Goal: Task Accomplishment & Management: Manage account settings

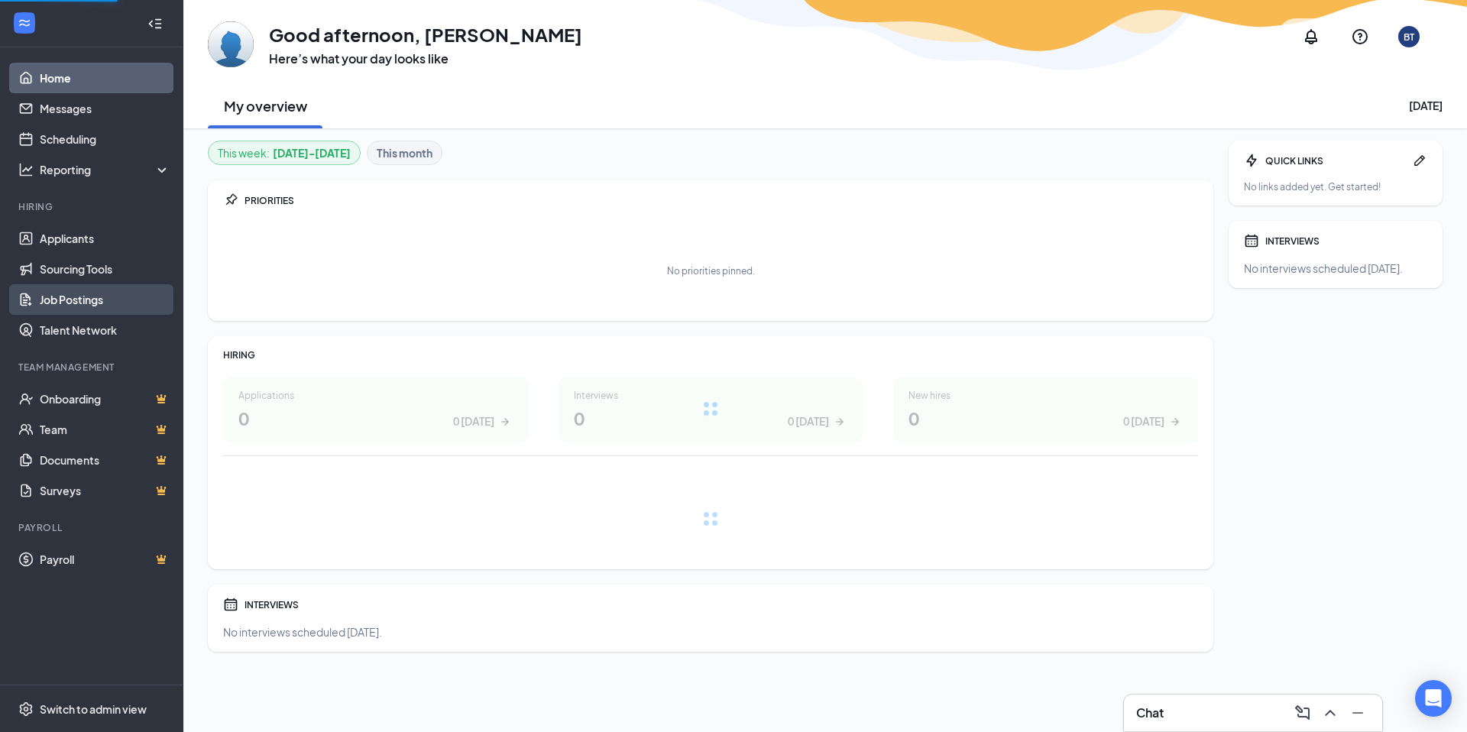
click at [69, 306] on link "Job Postings" at bounding box center [105, 299] width 131 height 31
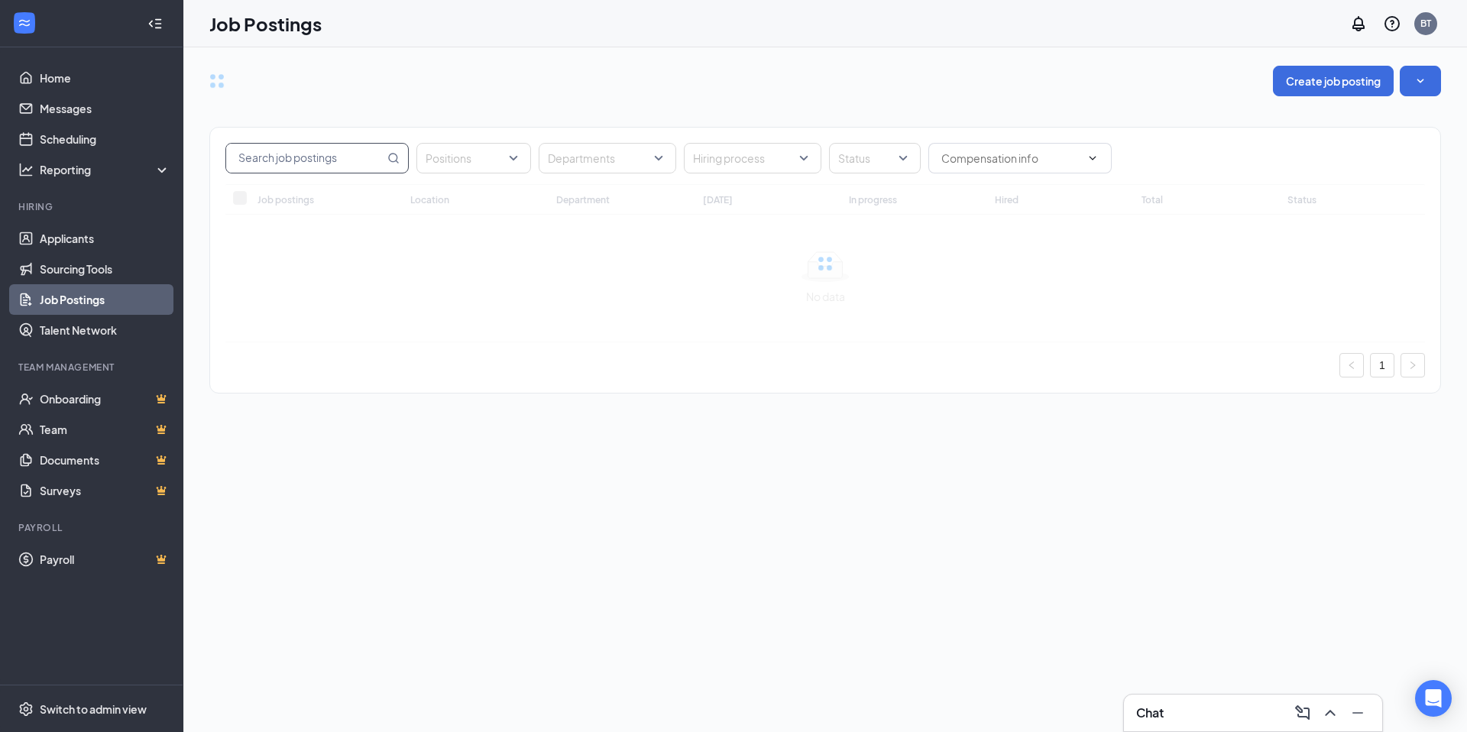
click at [332, 161] on input "text" at bounding box center [305, 158] width 158 height 29
click at [322, 126] on div at bounding box center [316, 127] width 206 height 24
type input ";"
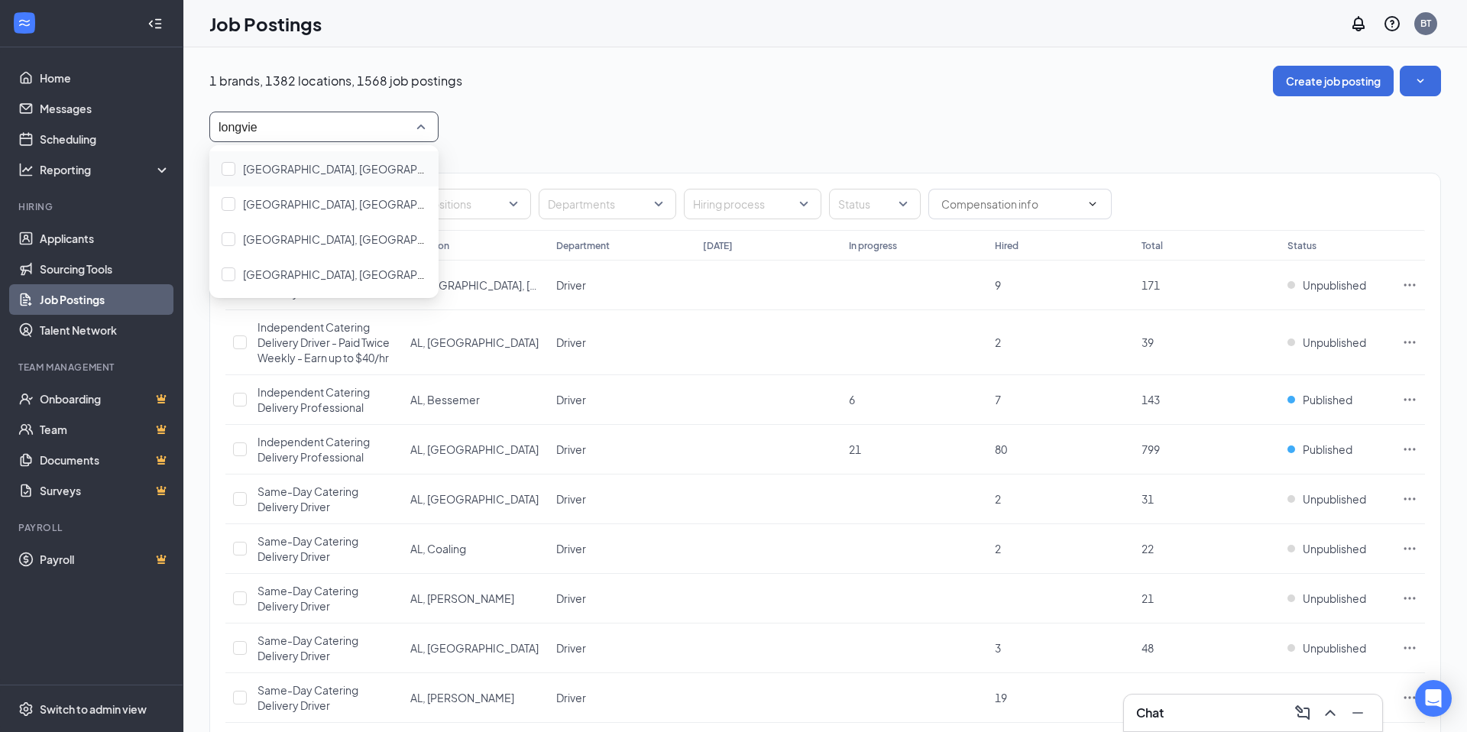
type input "longview"
click at [298, 172] on span "[GEOGRAPHIC_DATA], [GEOGRAPHIC_DATA]" at bounding box center [357, 169] width 228 height 14
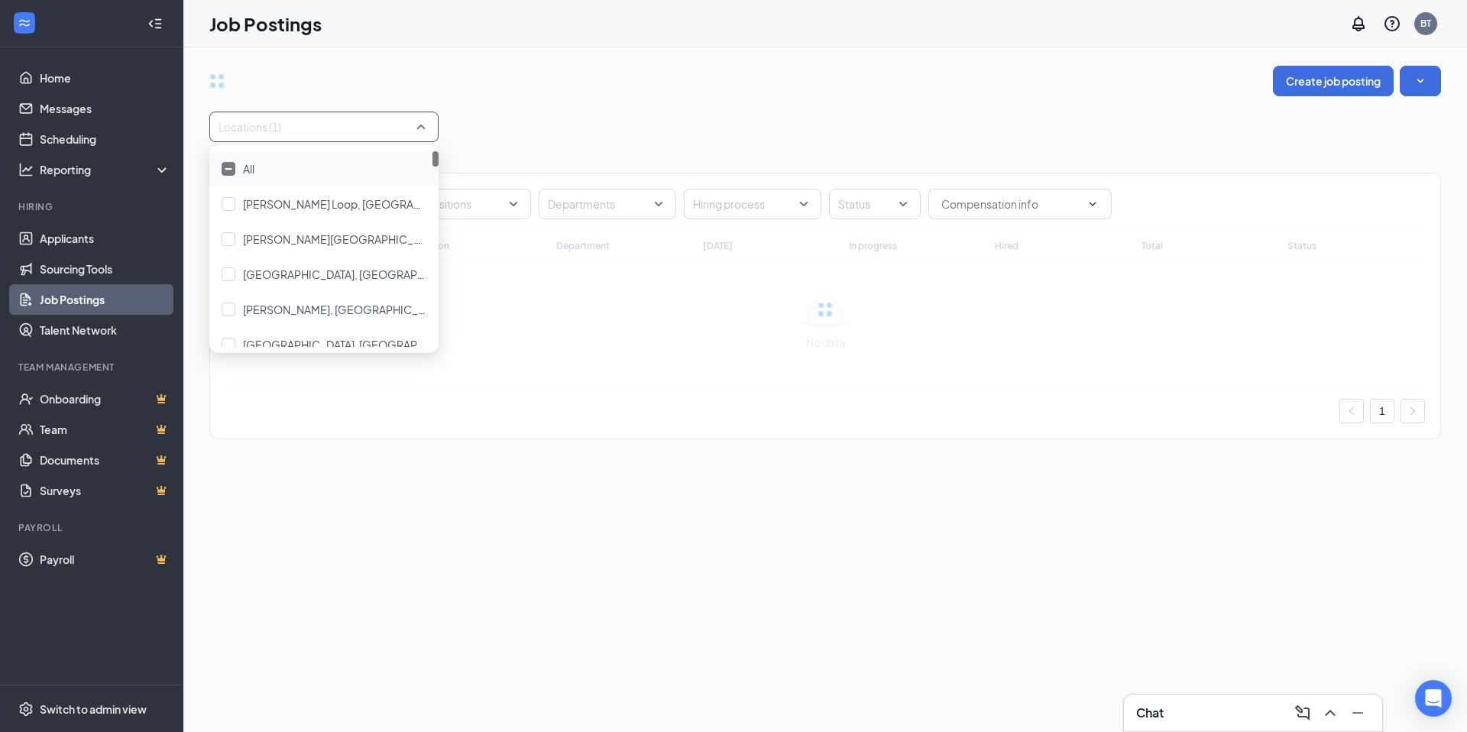
type input "longview"
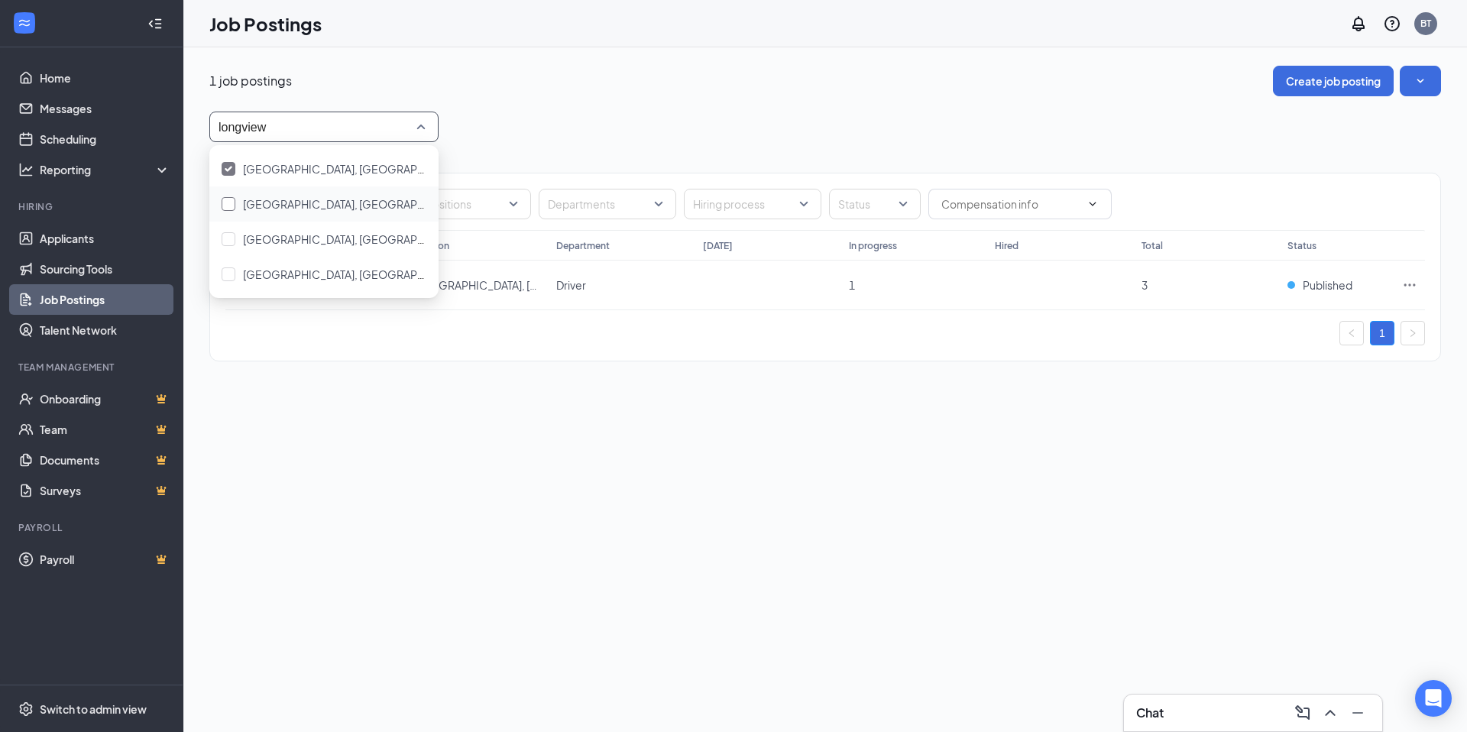
click at [283, 199] on span "[GEOGRAPHIC_DATA], [GEOGRAPHIC_DATA]" at bounding box center [357, 204] width 228 height 14
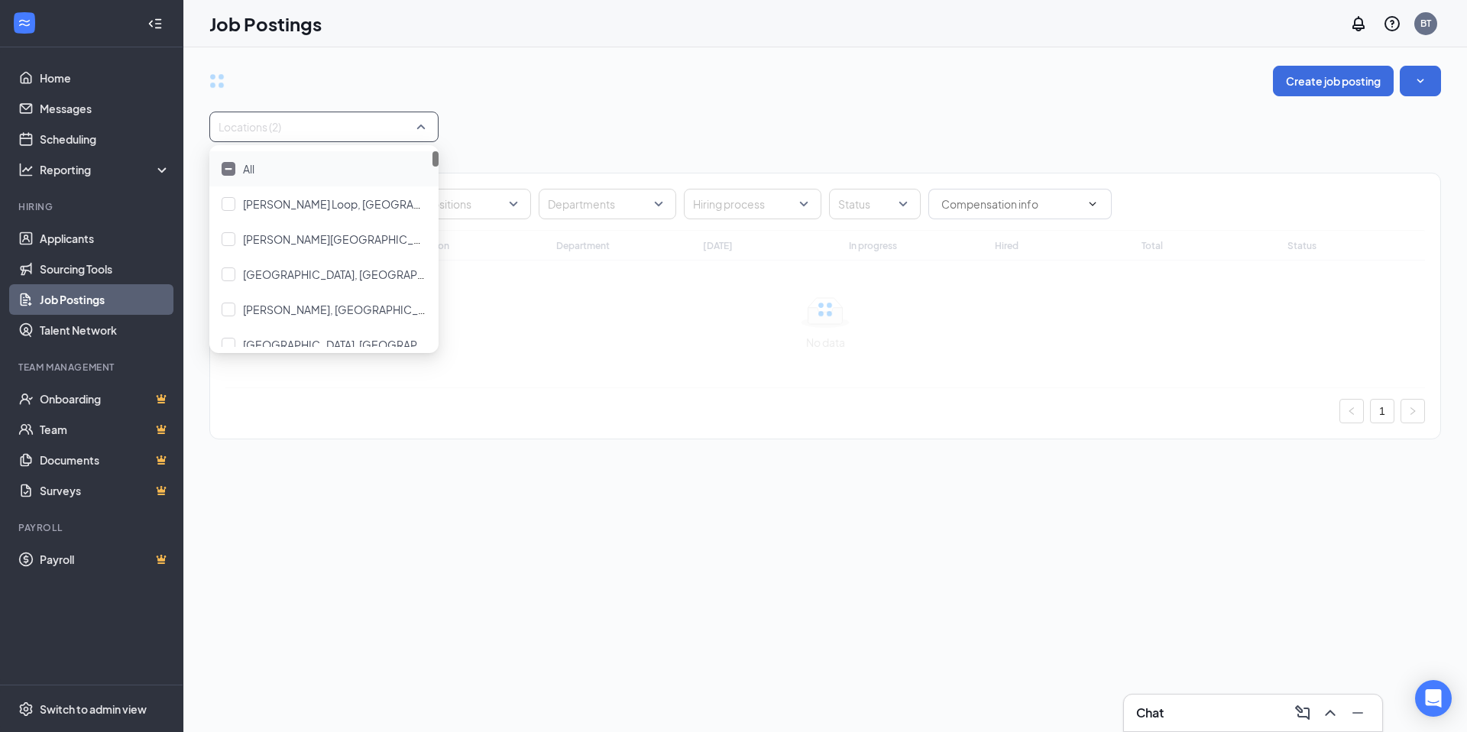
type input "longview"
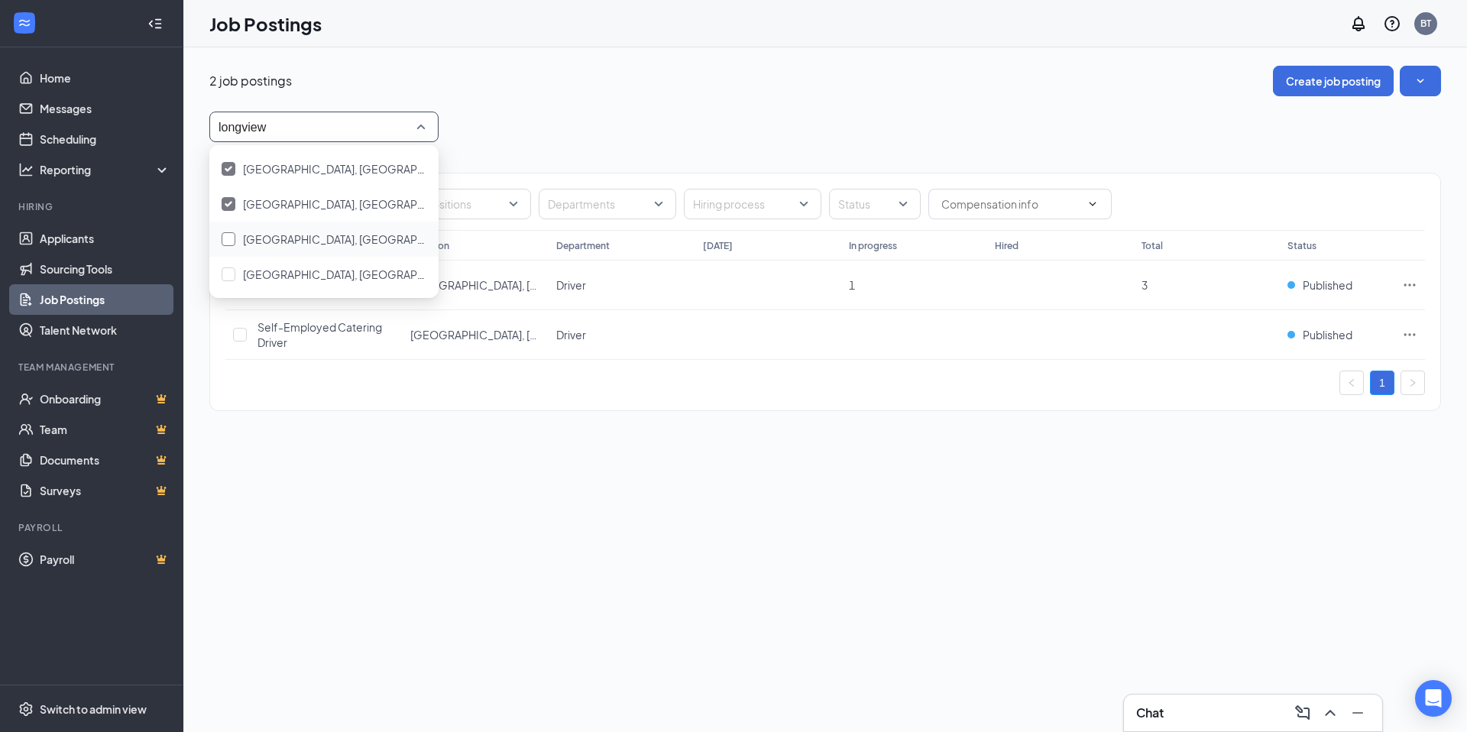
click at [278, 237] on span "[GEOGRAPHIC_DATA], [GEOGRAPHIC_DATA]" at bounding box center [357, 239] width 228 height 14
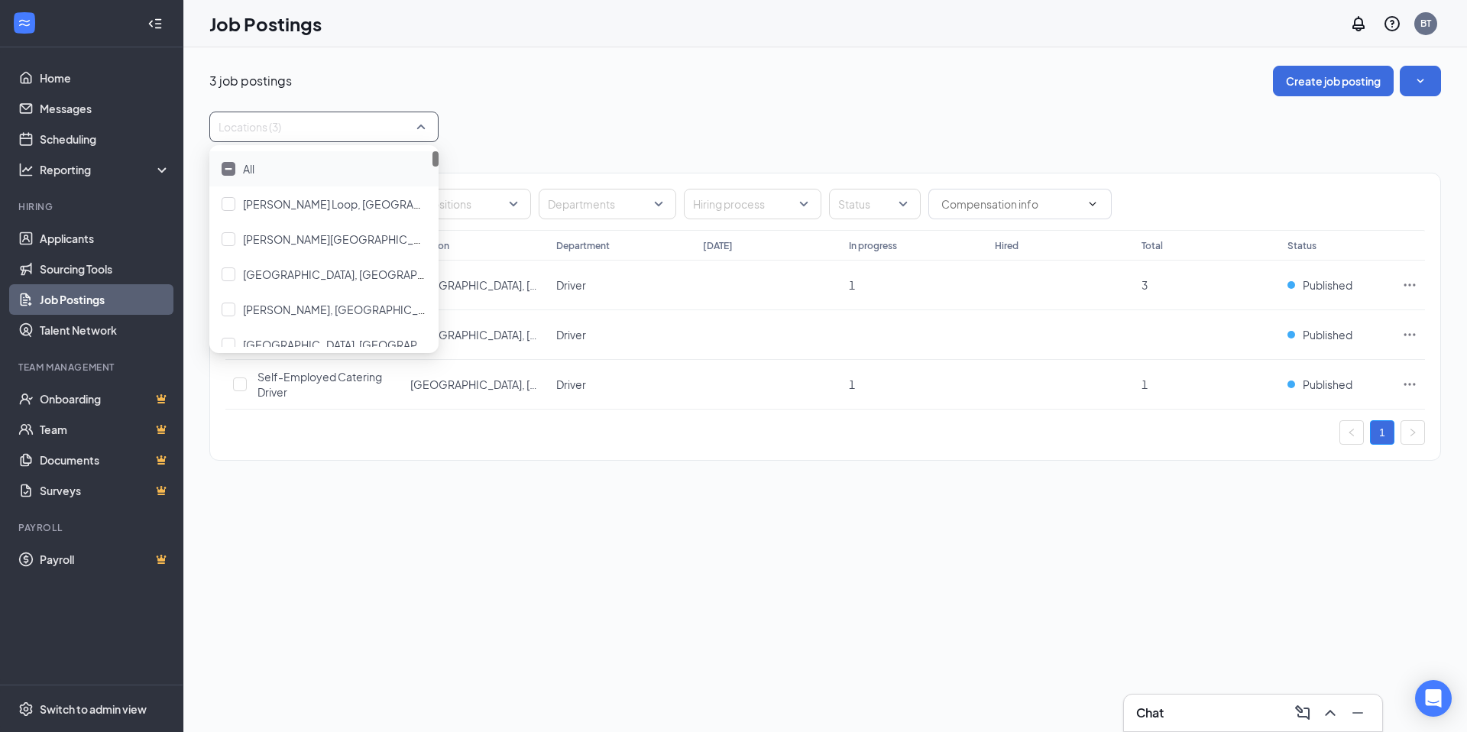
type input "longview"
click at [280, 275] on span "[GEOGRAPHIC_DATA], [GEOGRAPHIC_DATA]" at bounding box center [357, 274] width 228 height 14
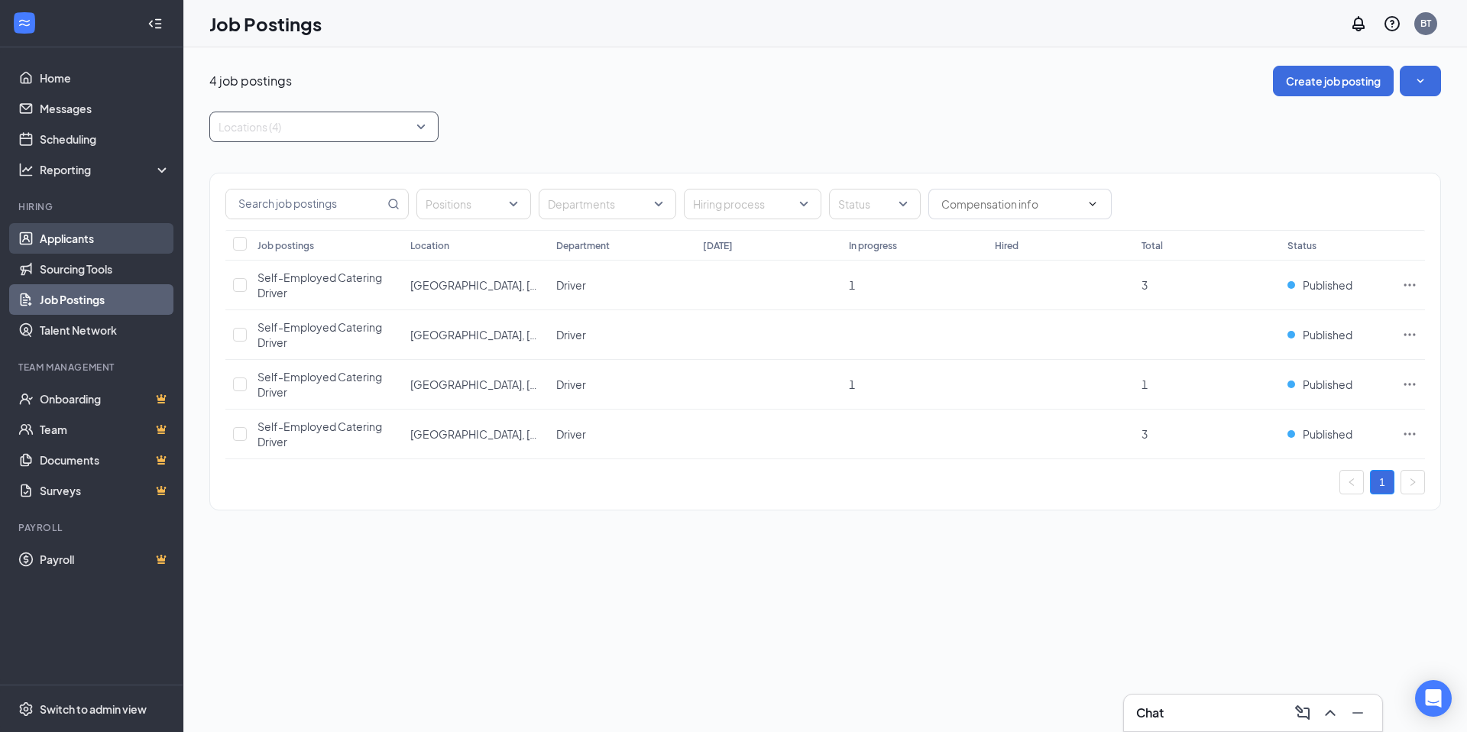
click at [107, 236] on link "Applicants" at bounding box center [105, 238] width 131 height 31
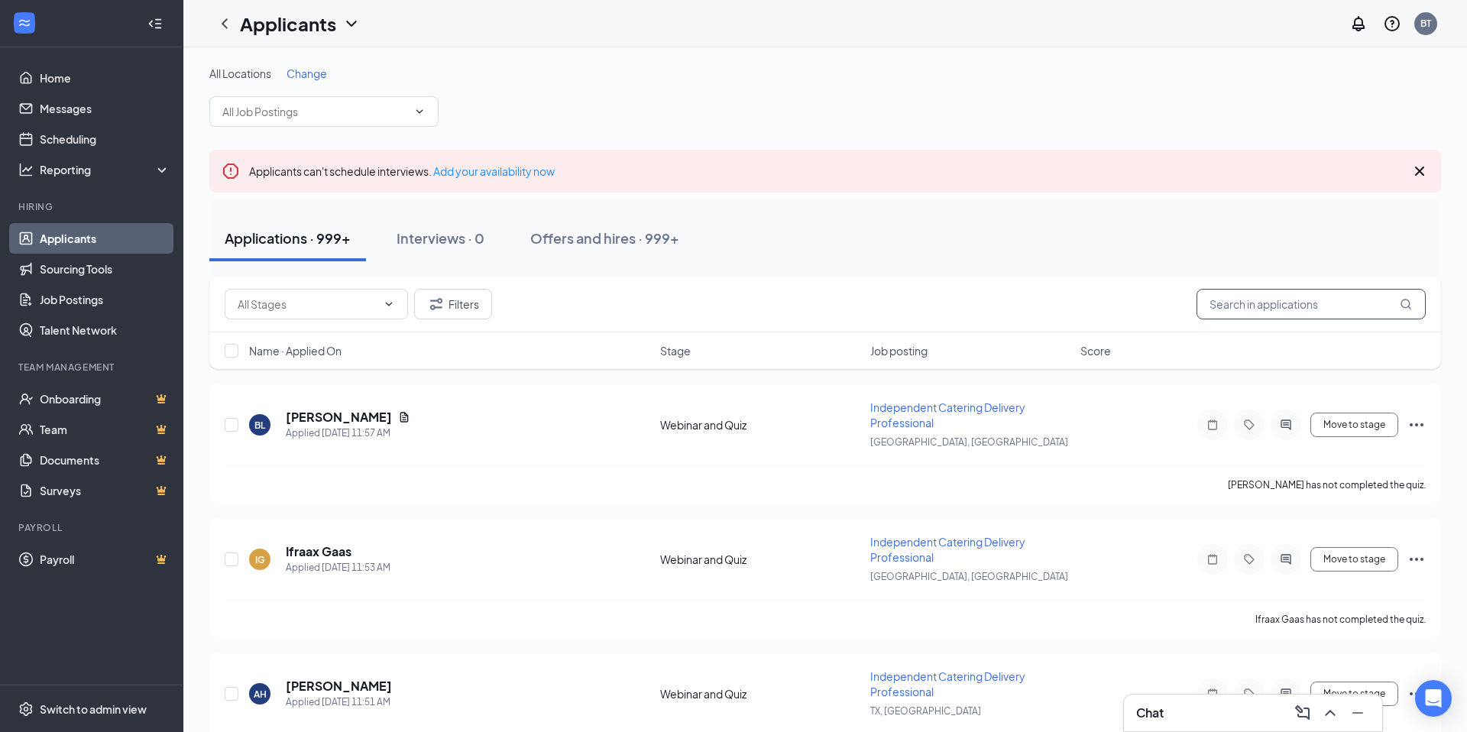
click at [1225, 307] on input "text" at bounding box center [1310, 304] width 229 height 31
type input "brit"
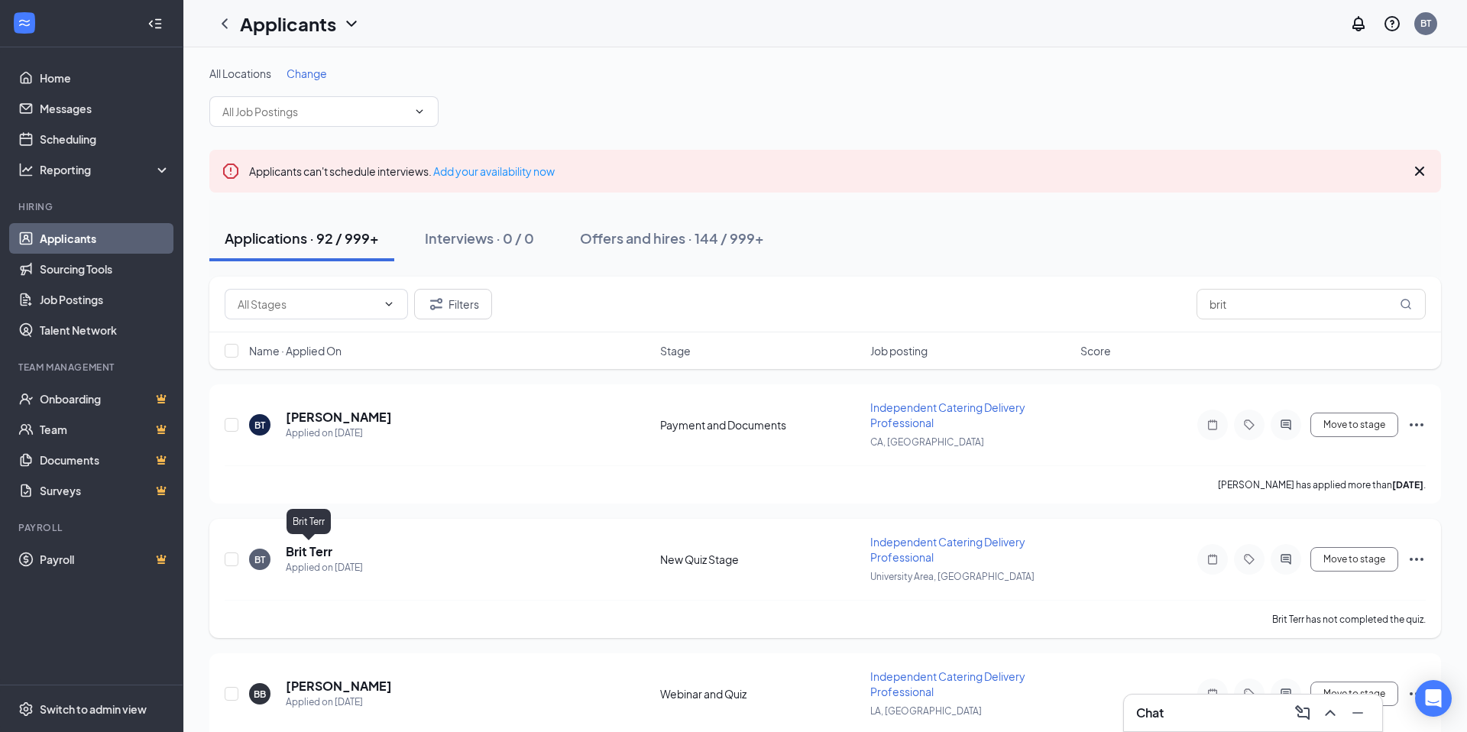
click at [315, 555] on h5 "Brit Terr" at bounding box center [309, 551] width 47 height 17
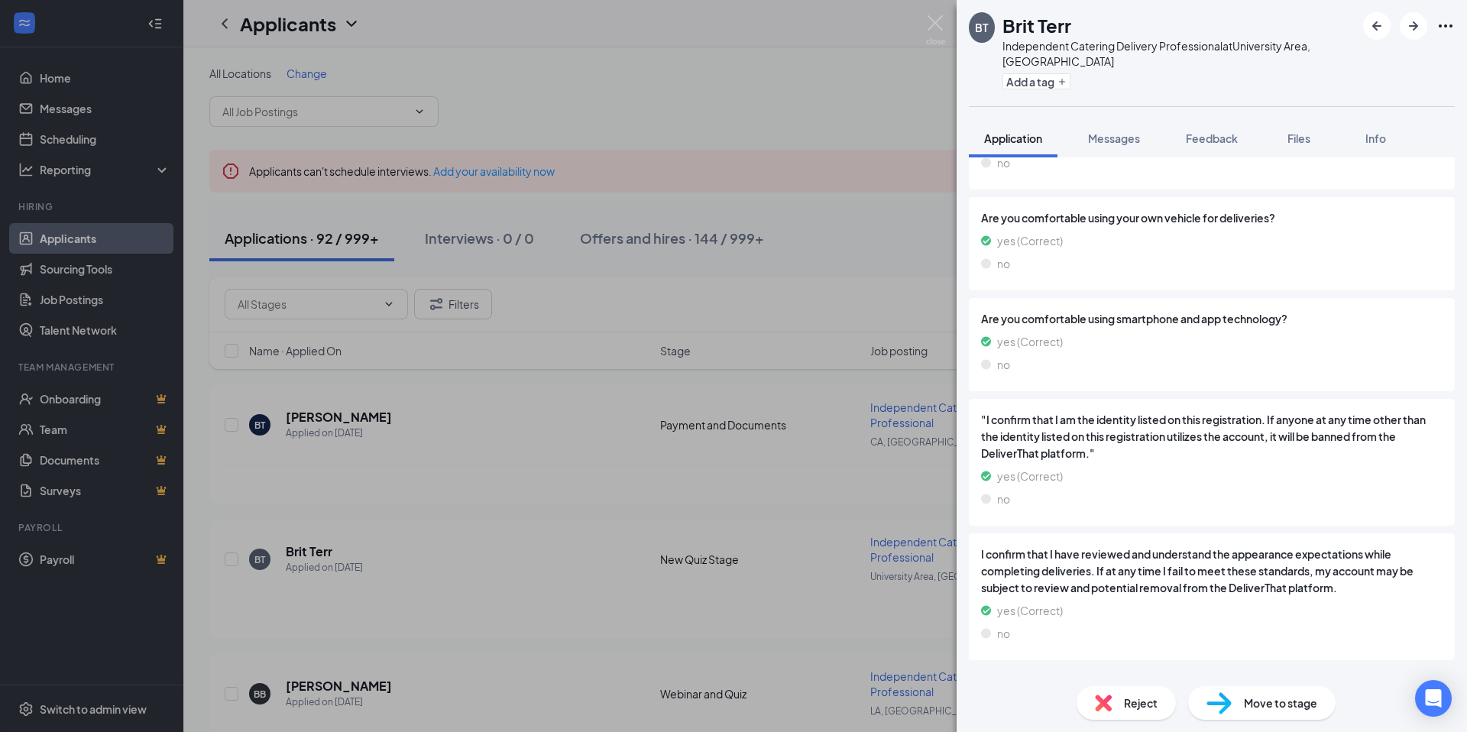
scroll to position [570, 0]
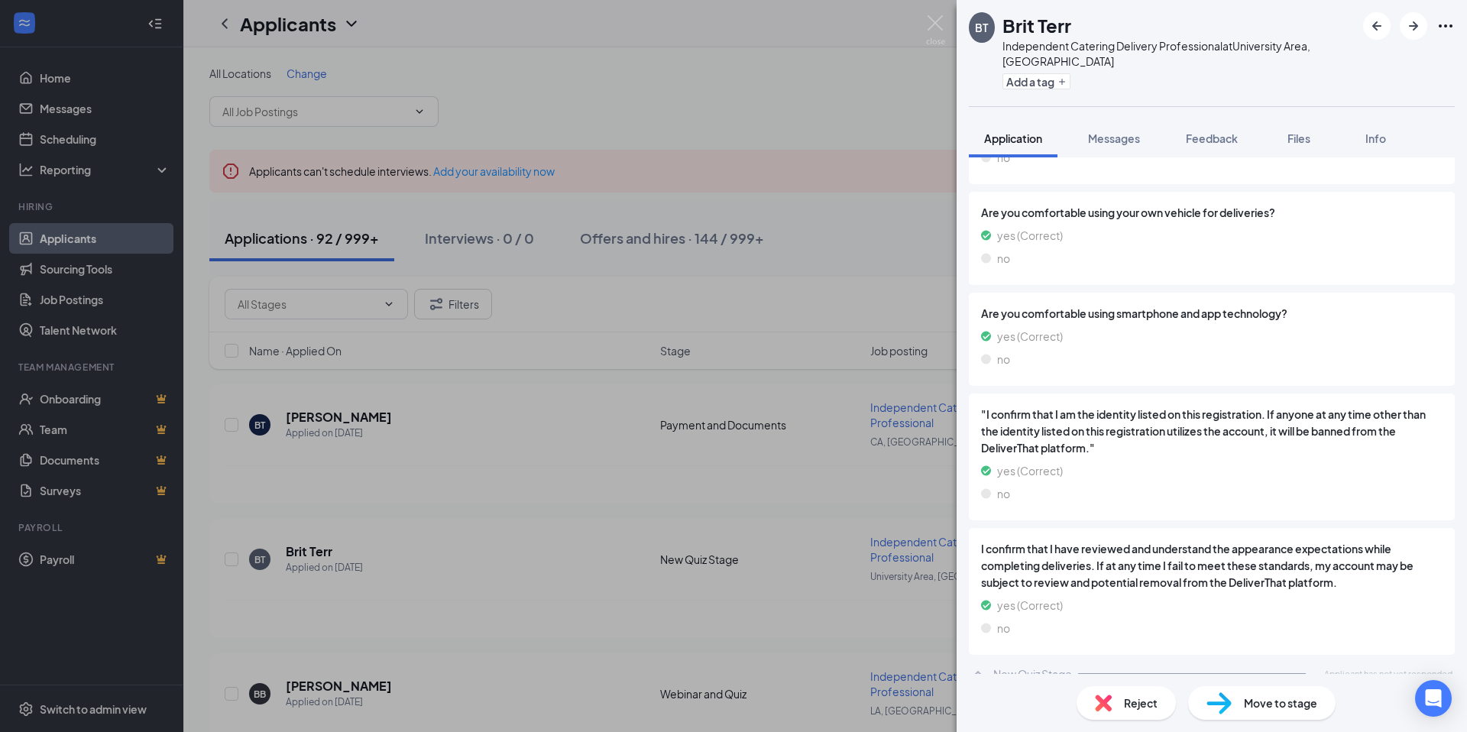
click at [1060, 412] on span ""I confirm that I am the identity listed on this registration. If anyone at any…" at bounding box center [1211, 431] width 461 height 50
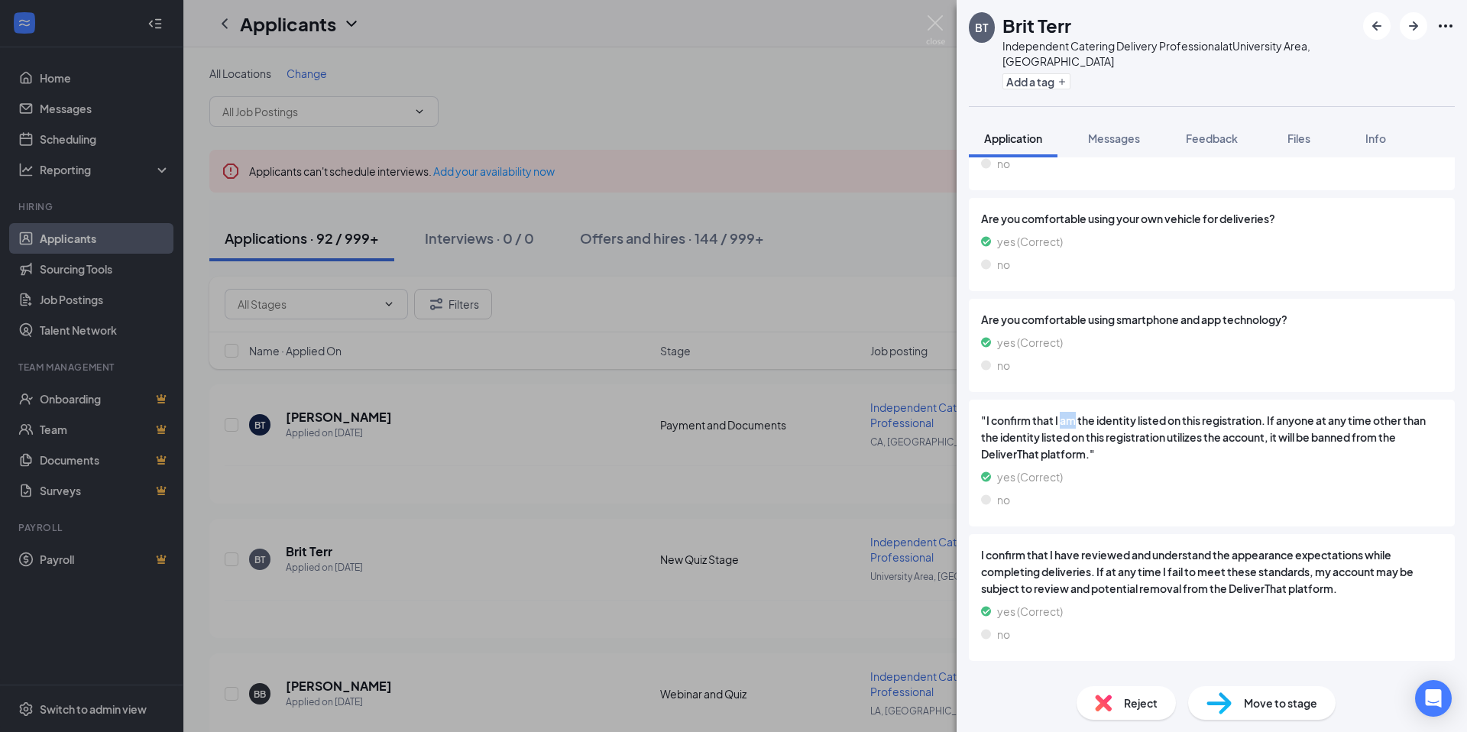
click at [1060, 412] on span ""I confirm that I am the identity listed on this registration. If anyone at any…" at bounding box center [1211, 437] width 461 height 50
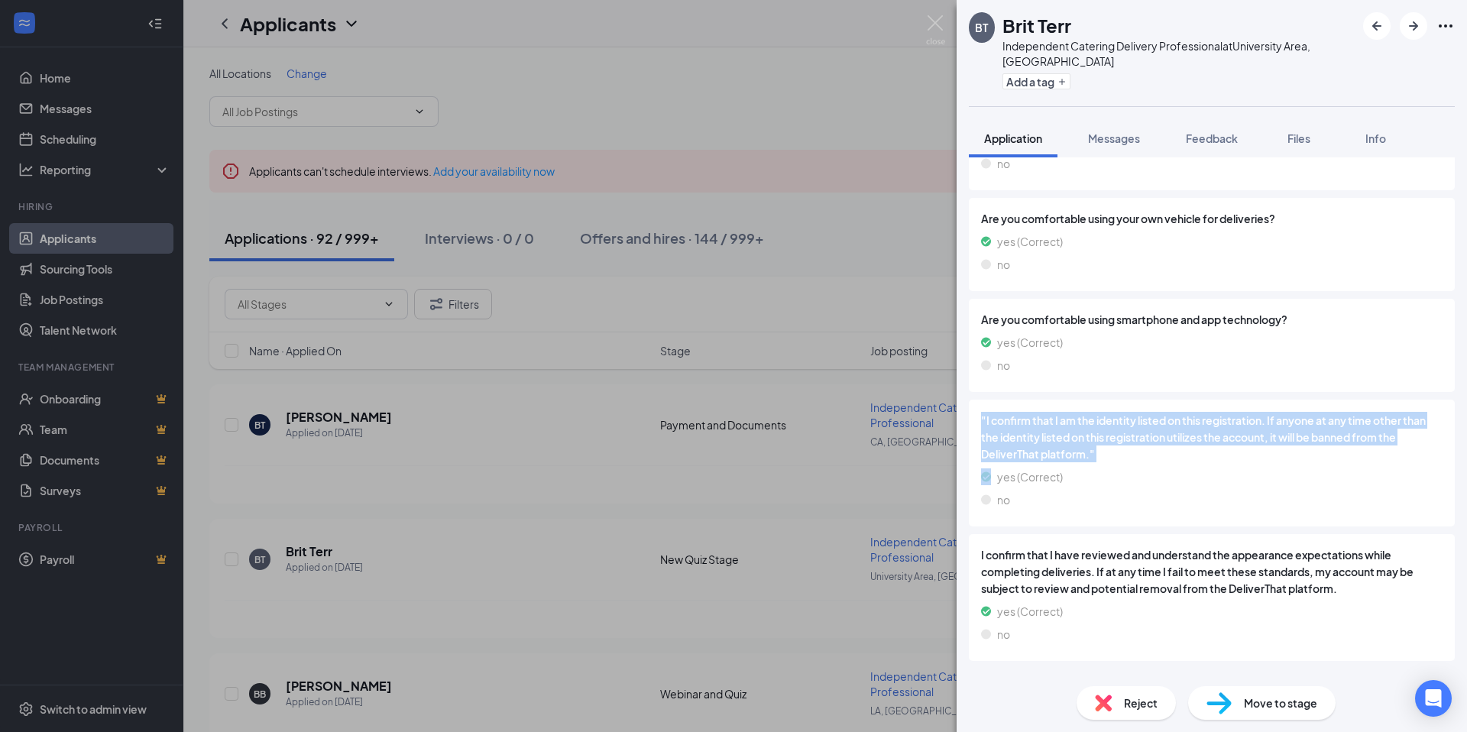
click at [1060, 412] on span ""I confirm that I am the identity listed on this registration. If anyone at any…" at bounding box center [1211, 437] width 461 height 50
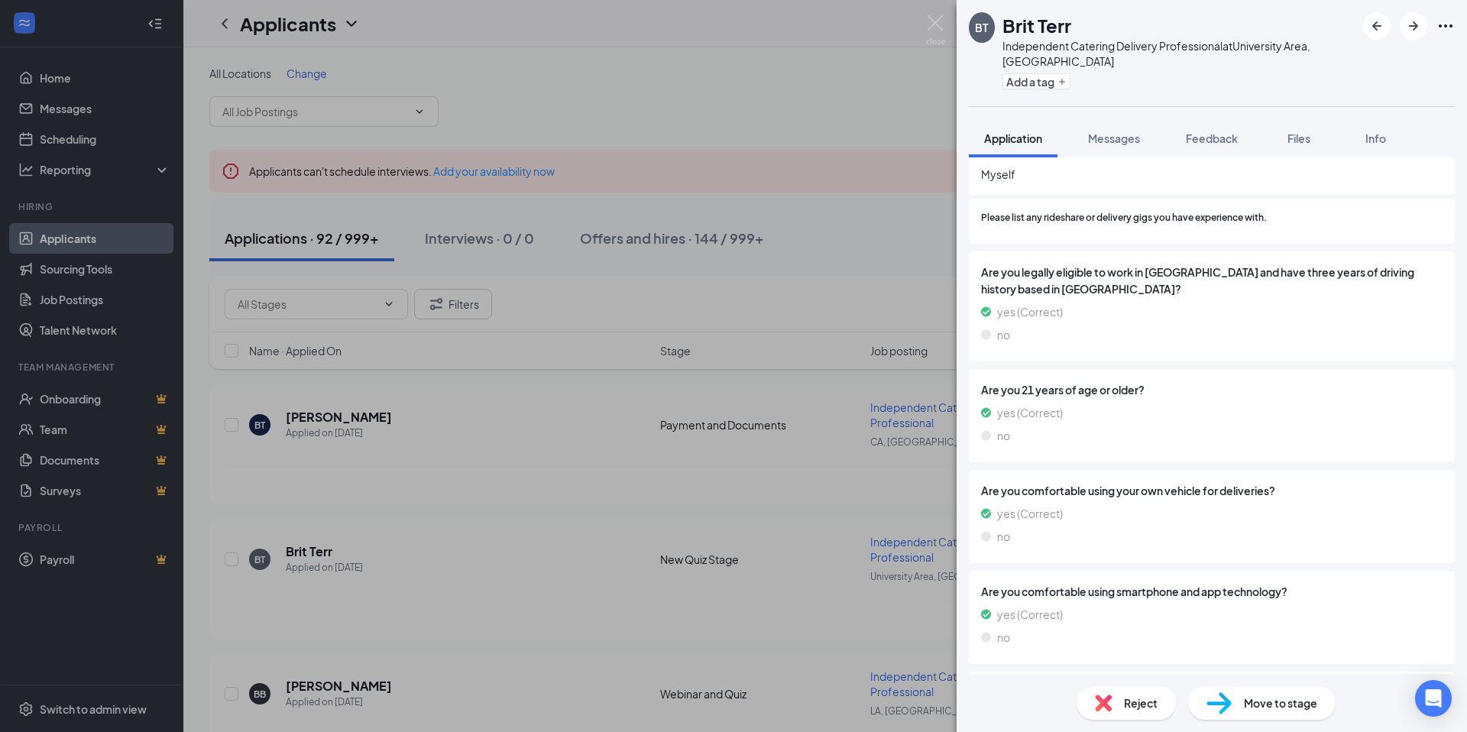
scroll to position [277, 0]
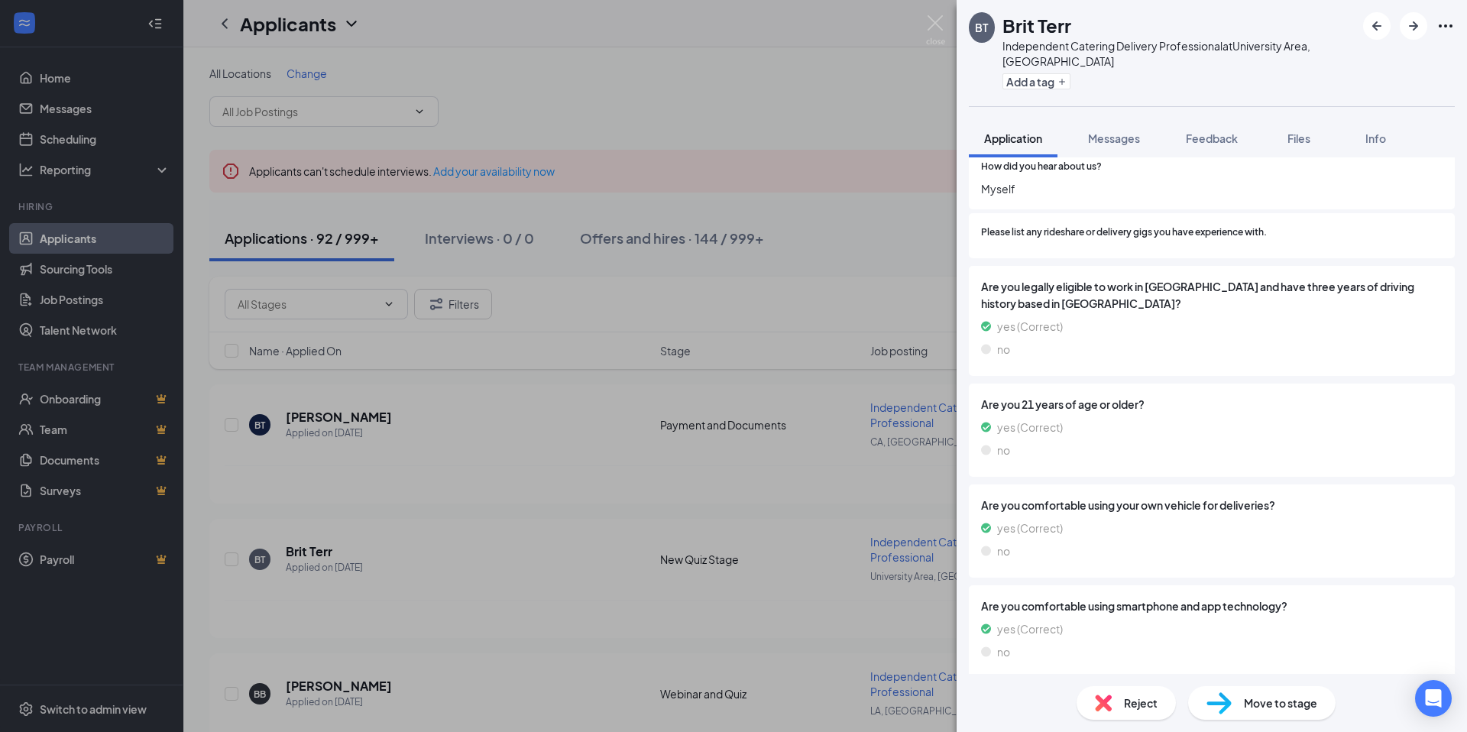
click at [1063, 396] on span "Are you 21 years of age or older?" at bounding box center [1211, 404] width 461 height 17
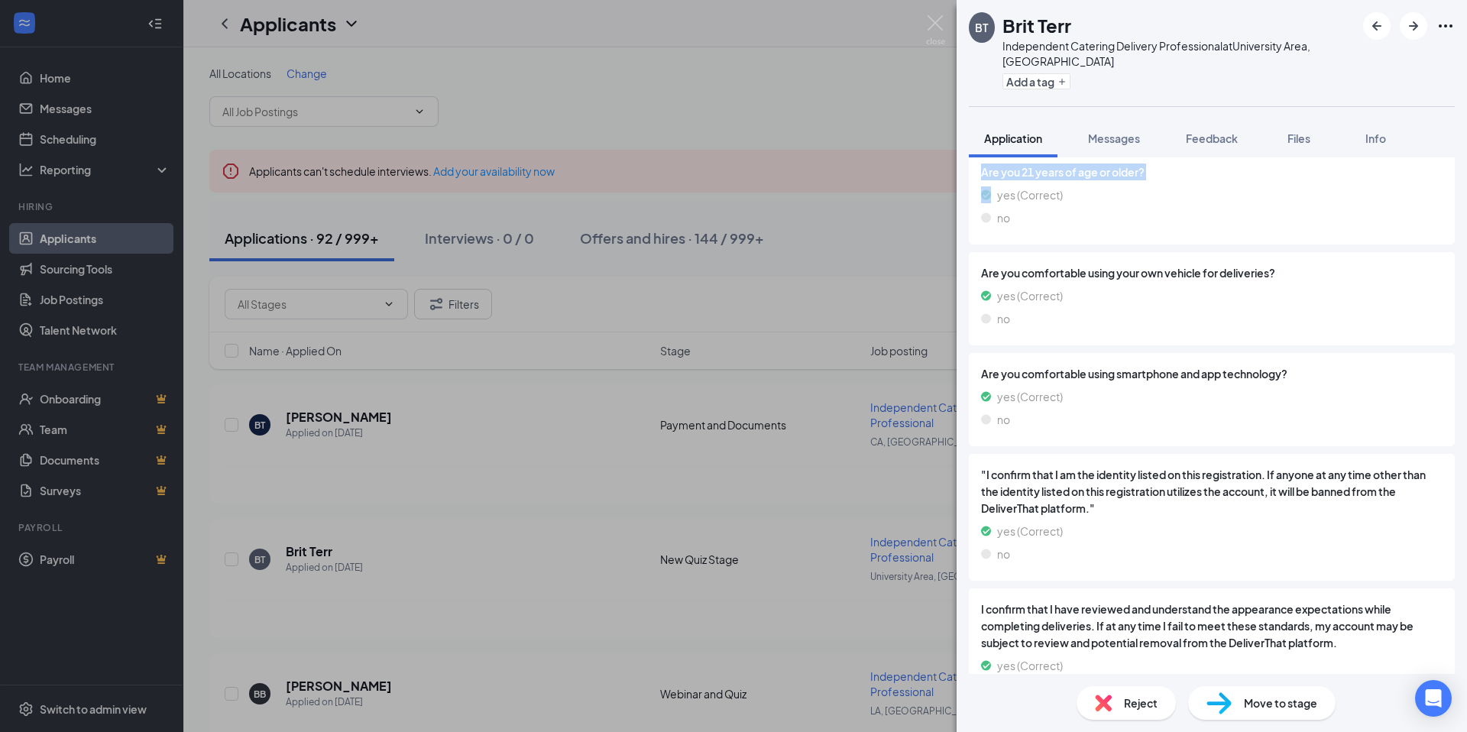
scroll to position [570, 0]
